Goal: Information Seeking & Learning: Learn about a topic

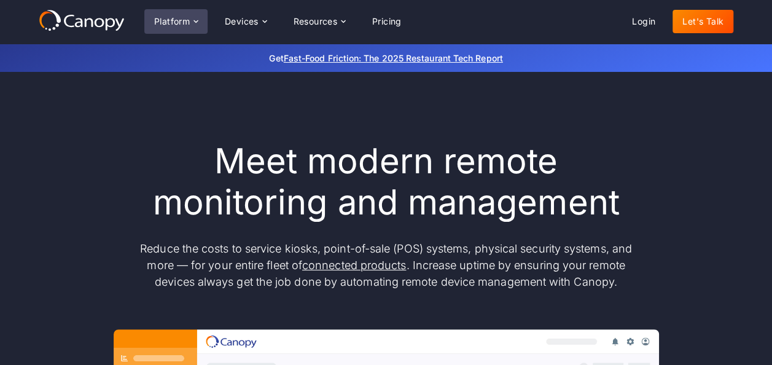
click at [190, 20] on div "Platform" at bounding box center [175, 21] width 63 height 25
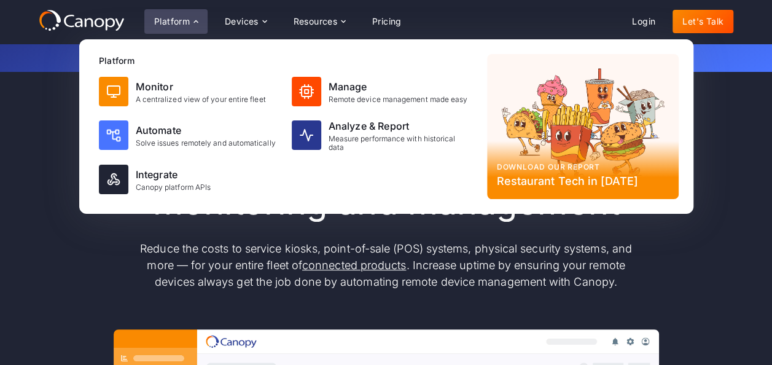
click at [107, 17] on icon at bounding box center [82, 20] width 86 height 22
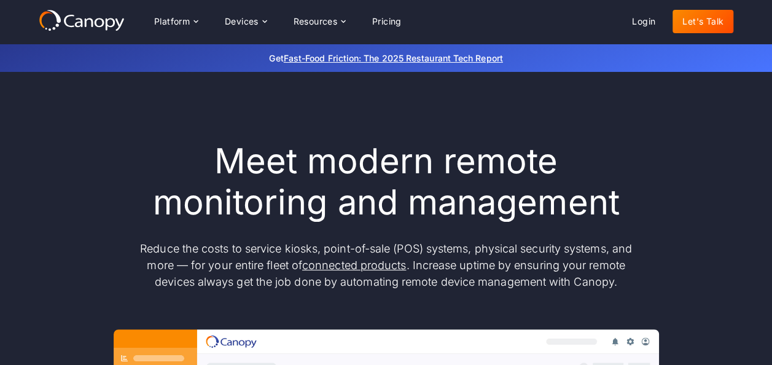
click at [100, 18] on icon at bounding box center [82, 20] width 86 height 22
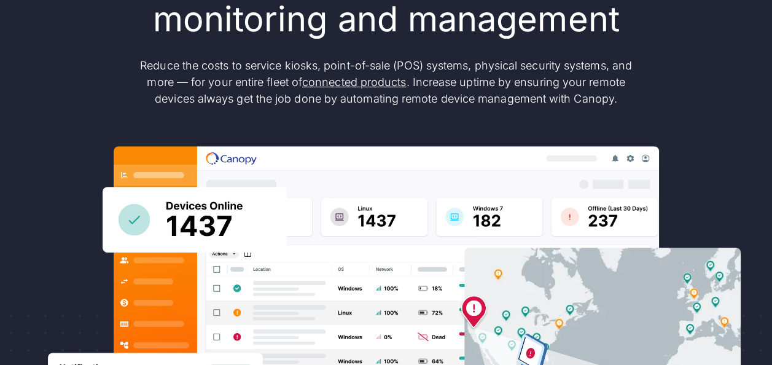
scroll to position [184, 0]
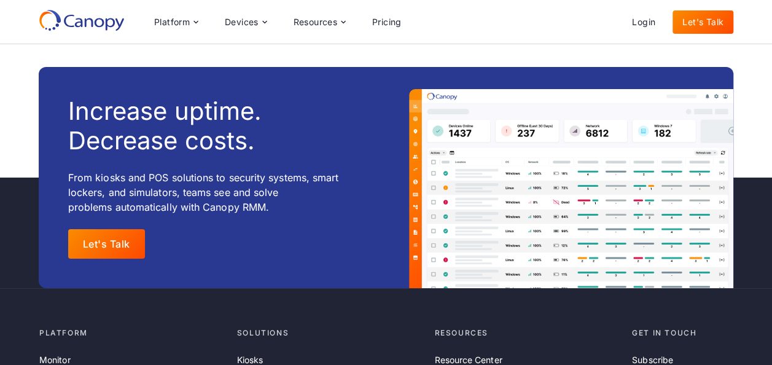
scroll to position [2199, 0]
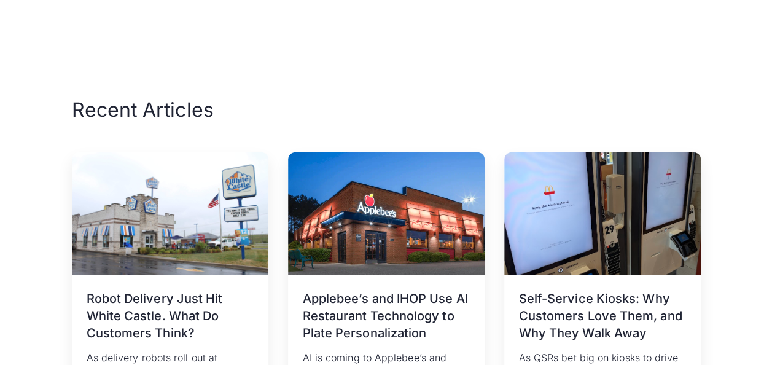
scroll to position [1719, 0]
